Goal: Information Seeking & Learning: Learn about a topic

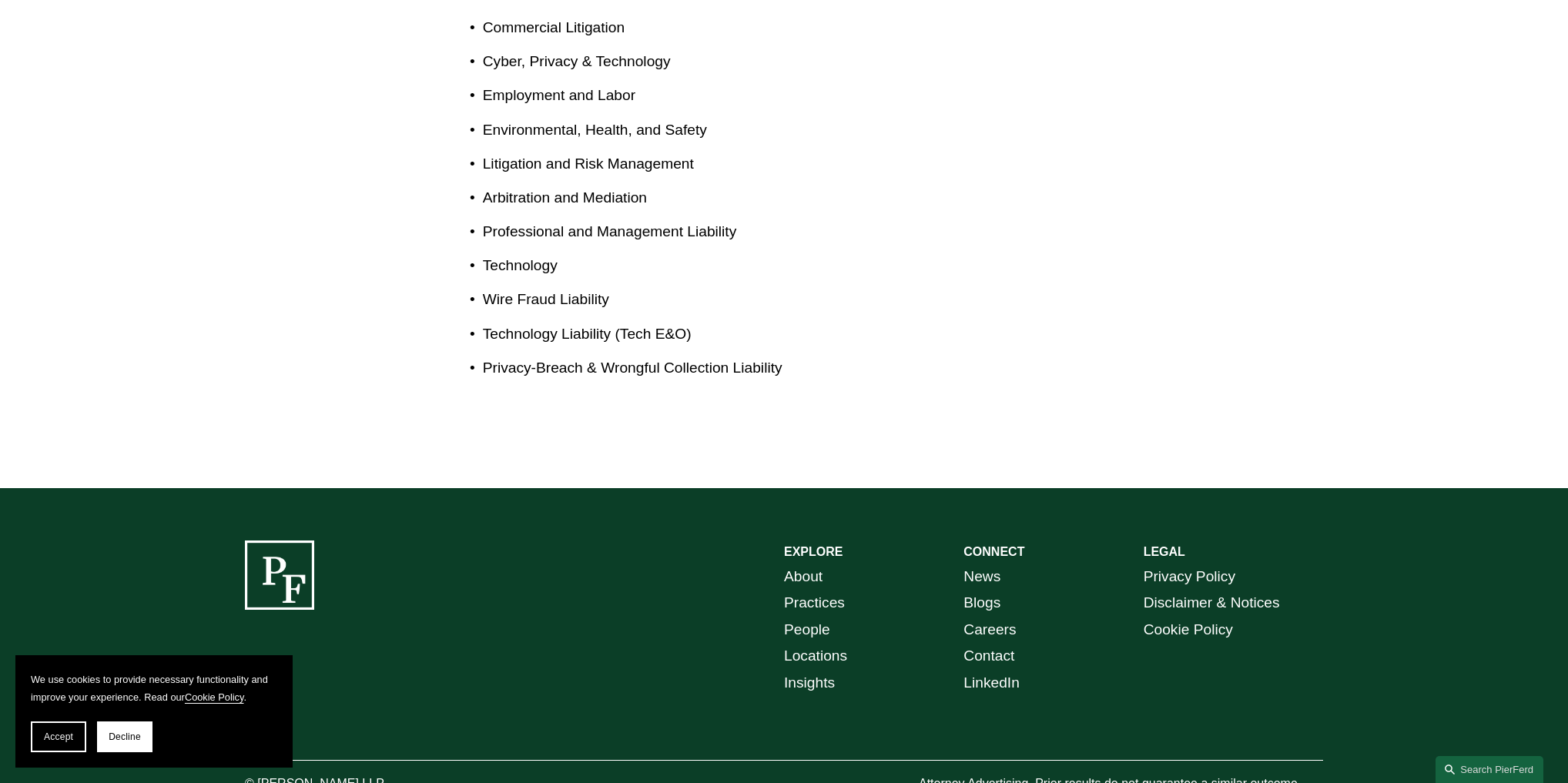
scroll to position [1088, 0]
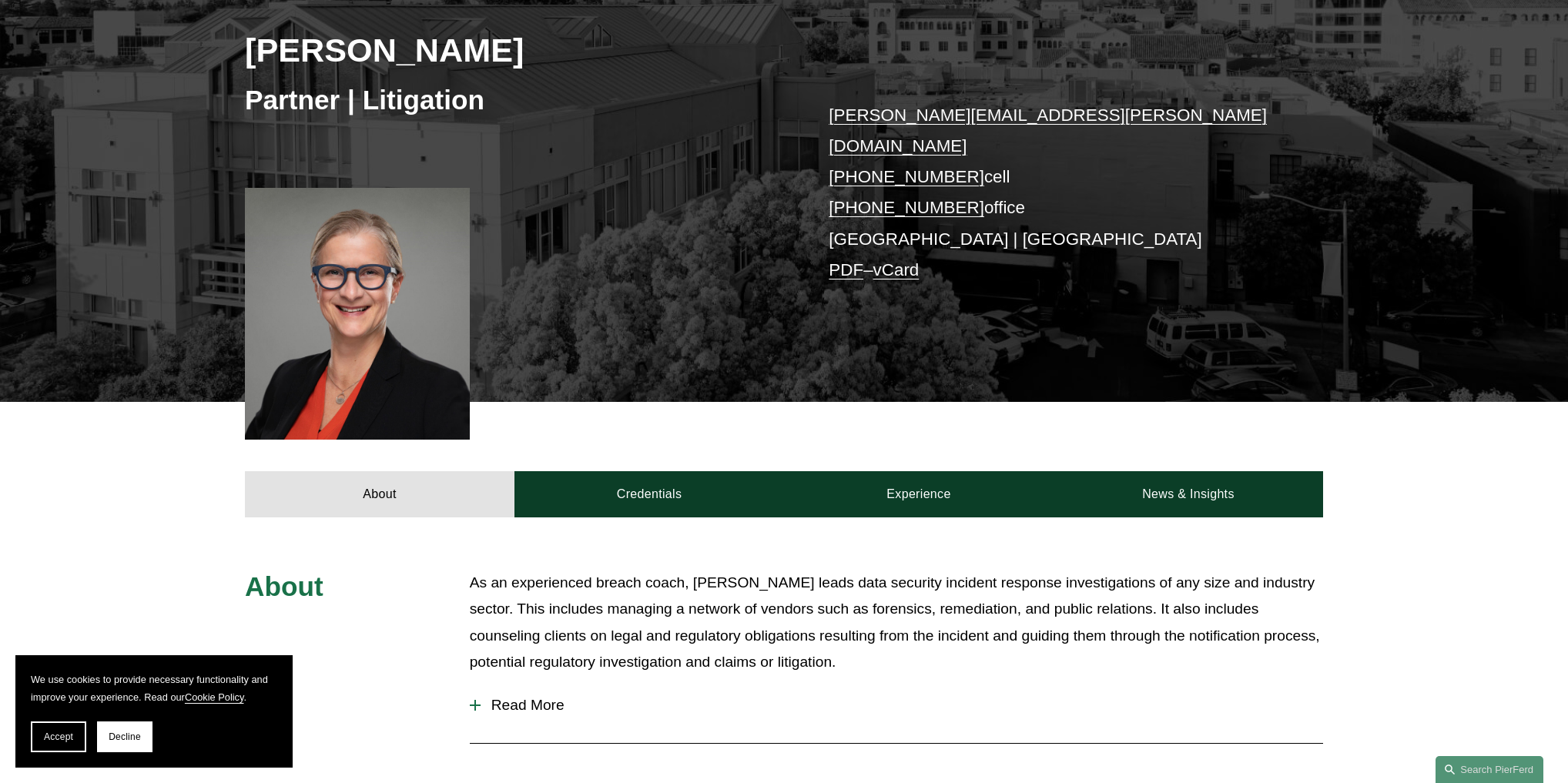
scroll to position [411, 0]
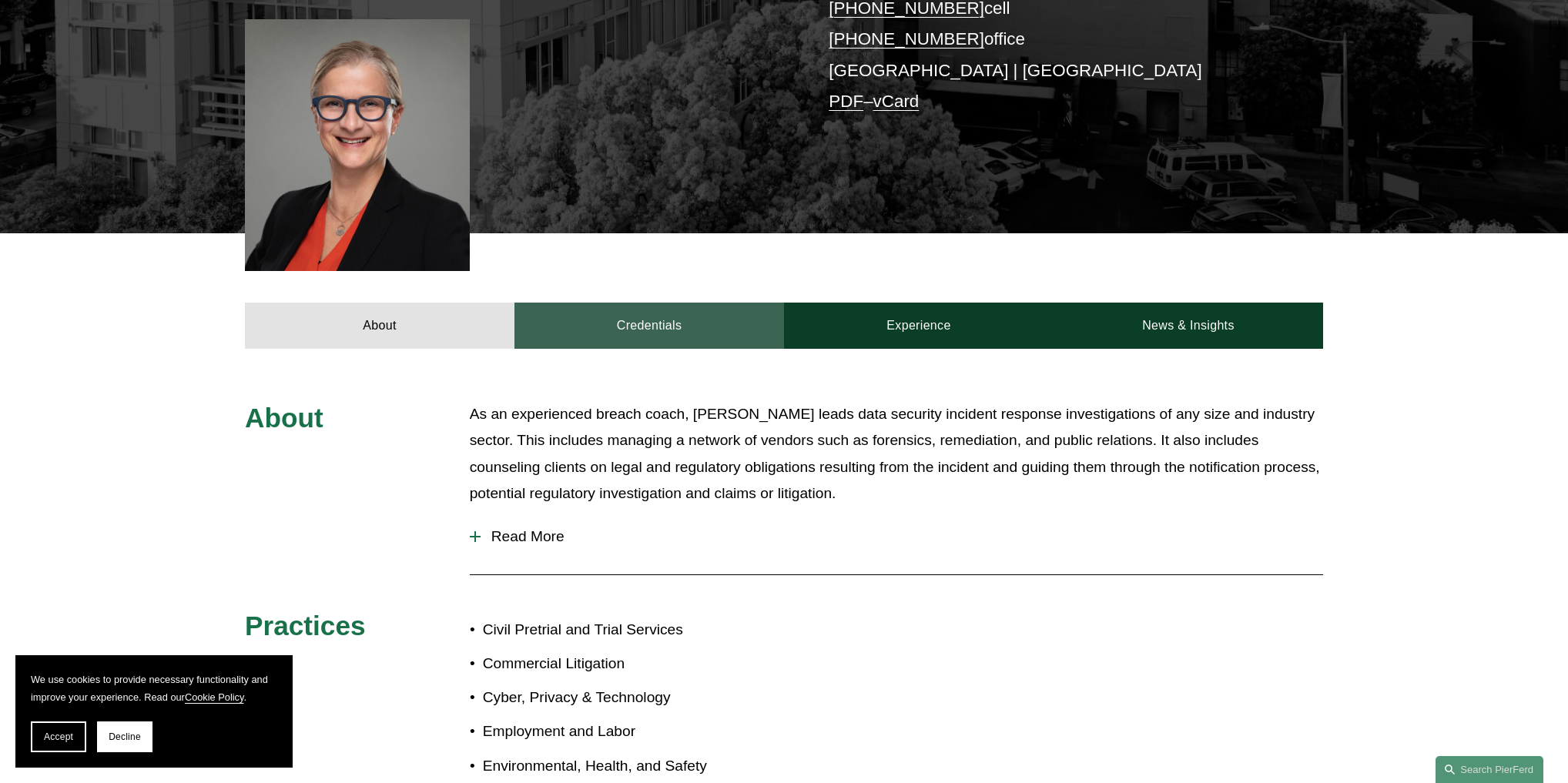
click at [654, 303] on link "Credentials" at bounding box center [649, 326] width 270 height 46
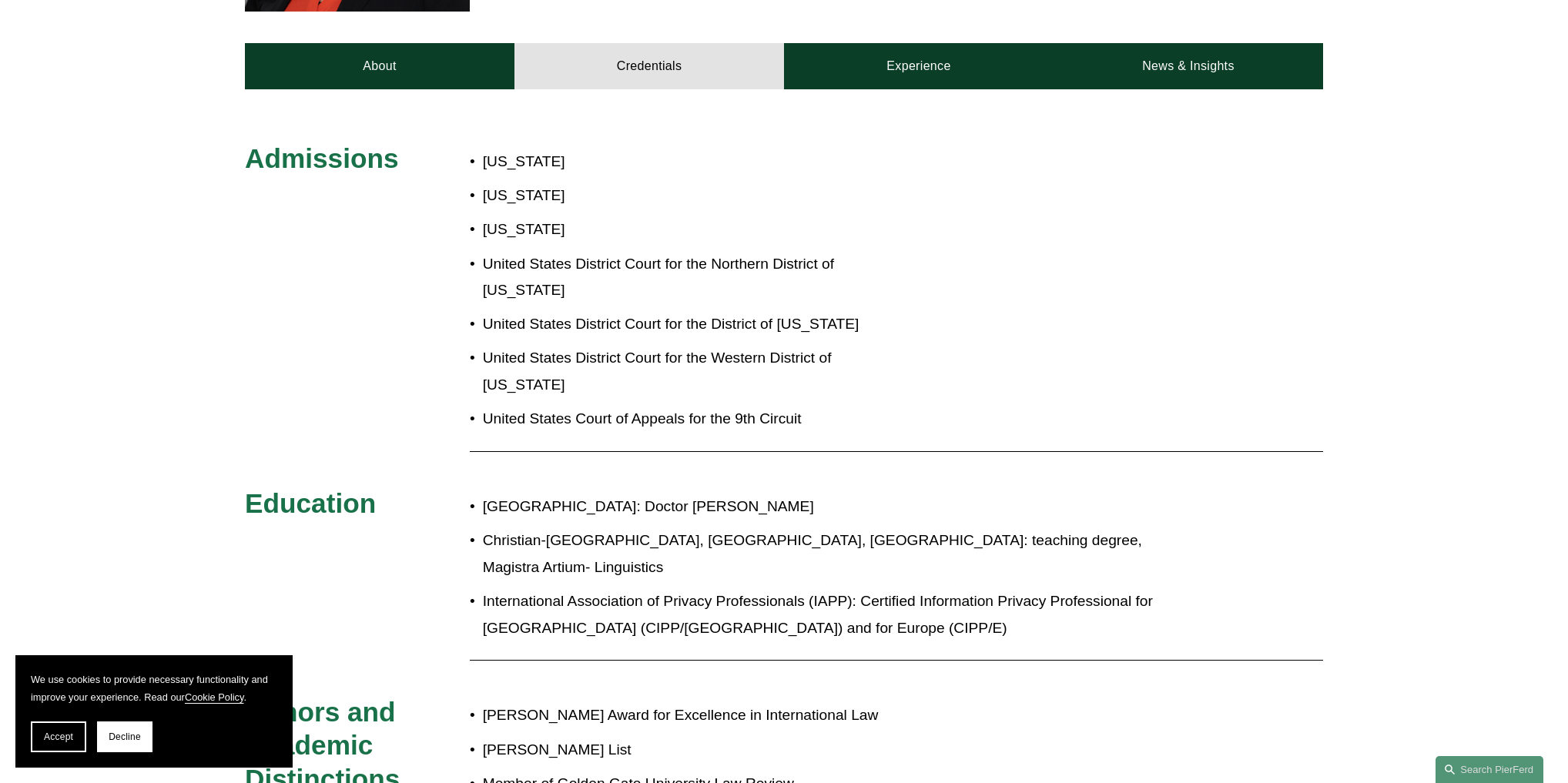
scroll to position [473, 0]
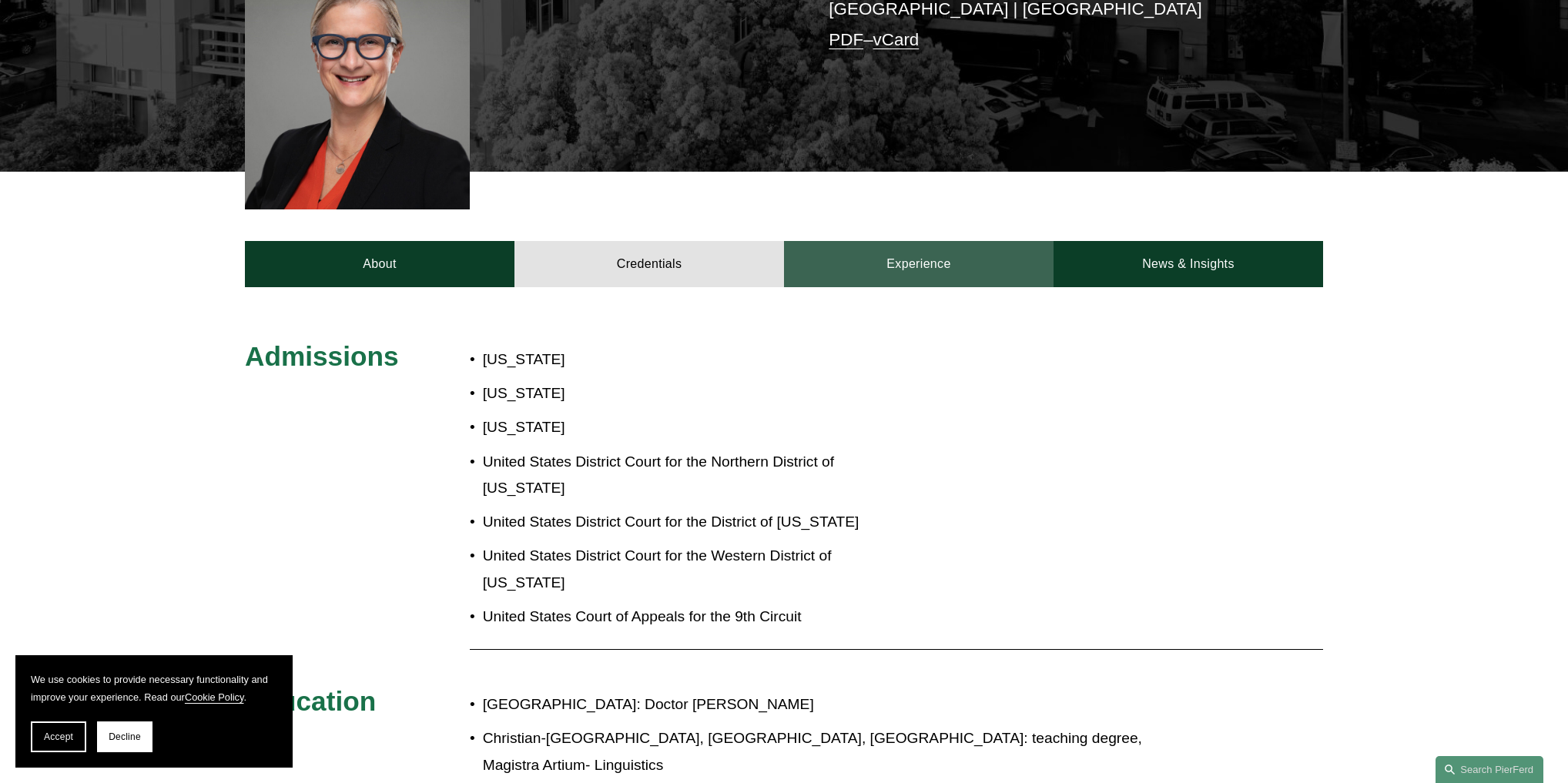
click at [924, 241] on link "Experience" at bounding box center [919, 264] width 270 height 46
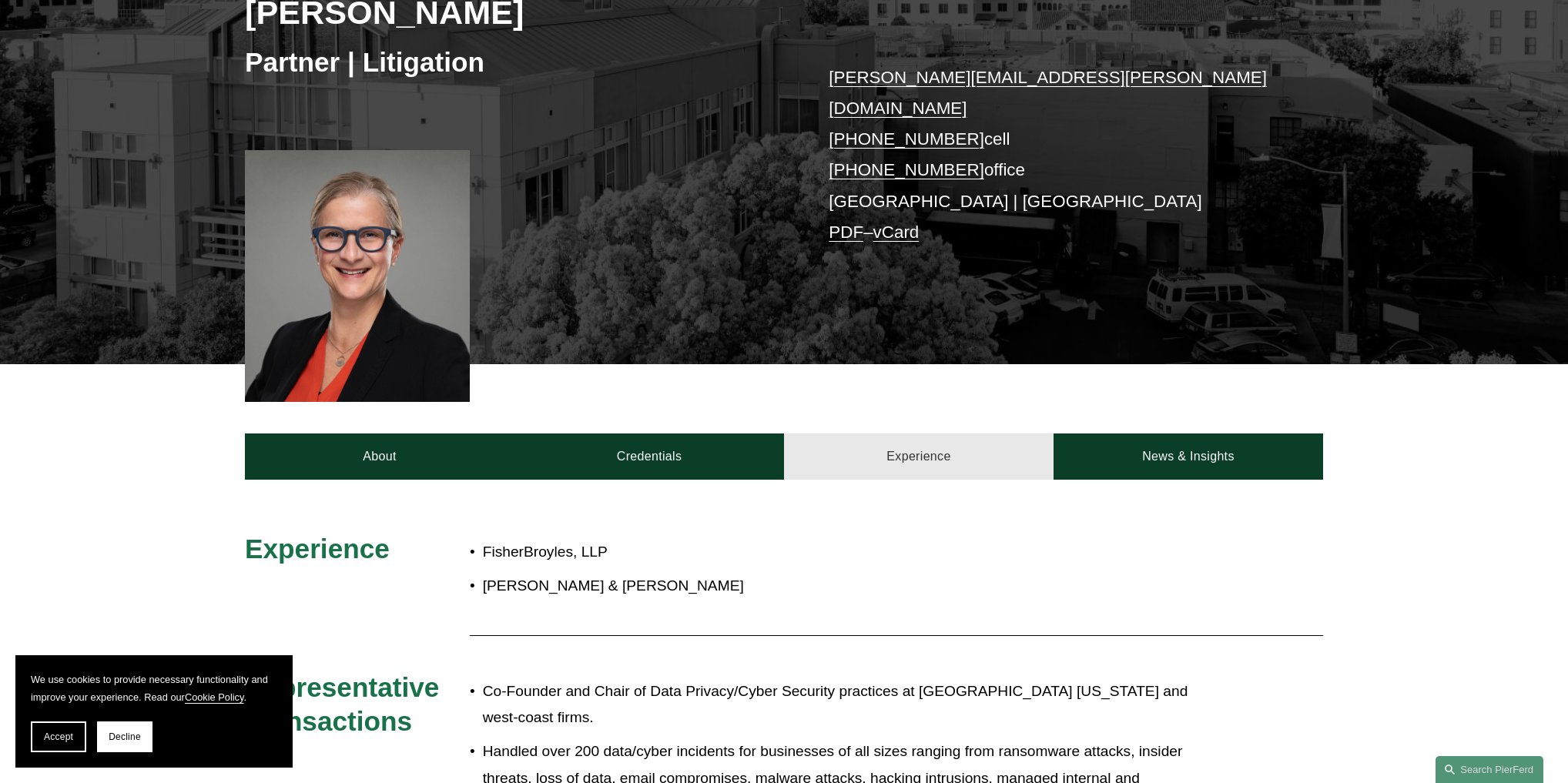
scroll to position [349, 0]
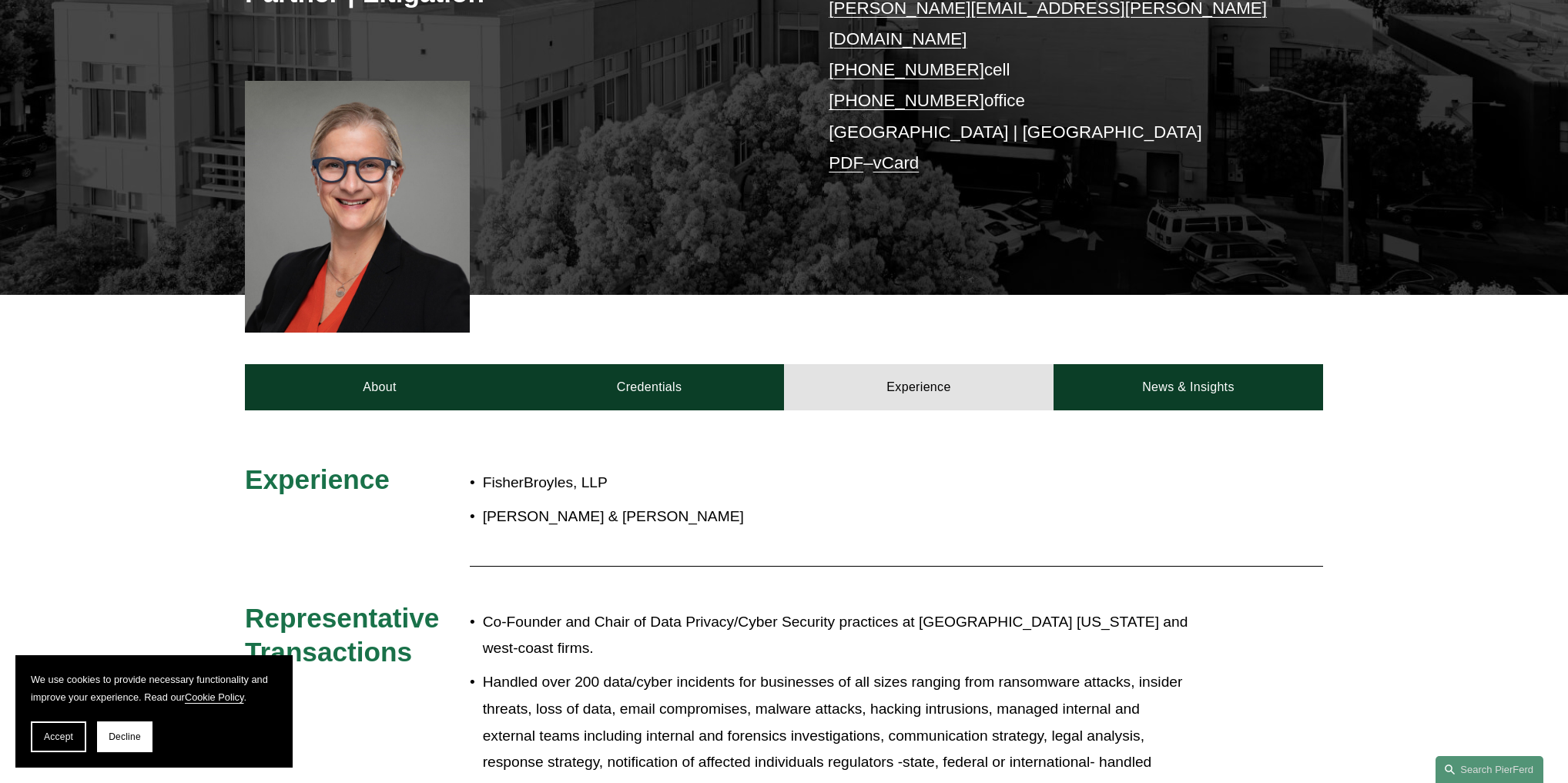
click at [855, 153] on link "PDF" at bounding box center [846, 162] width 35 height 19
